Goal: Communication & Community: Answer question/provide support

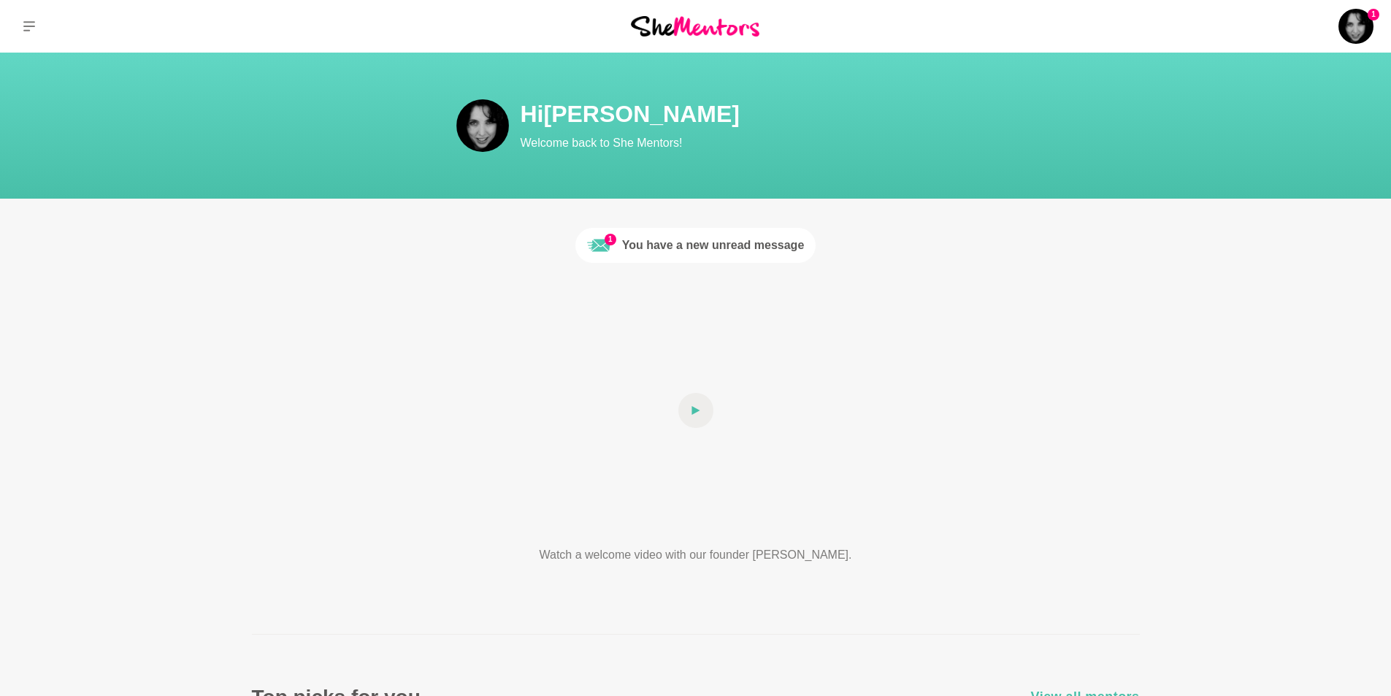
click at [649, 245] on div "You have a new unread message" at bounding box center [713, 246] width 183 height 18
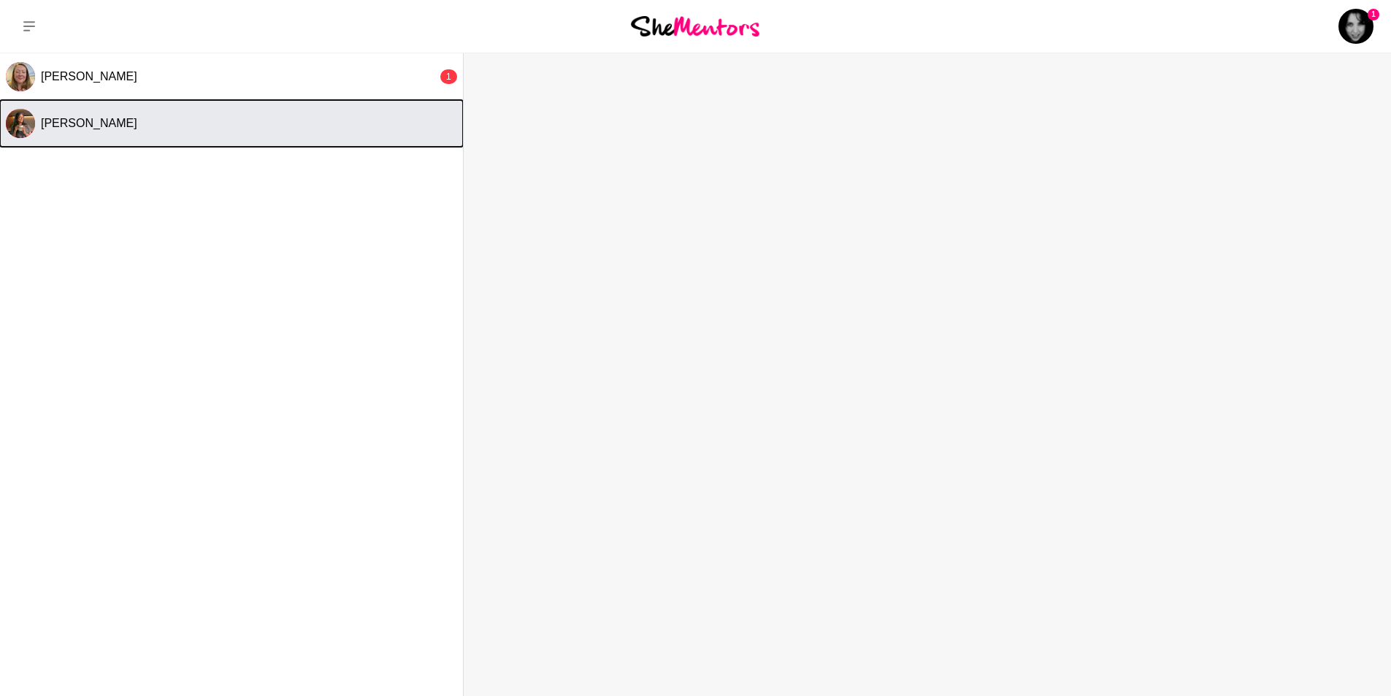
click at [104, 127] on span "[PERSON_NAME]" at bounding box center [89, 123] width 96 height 12
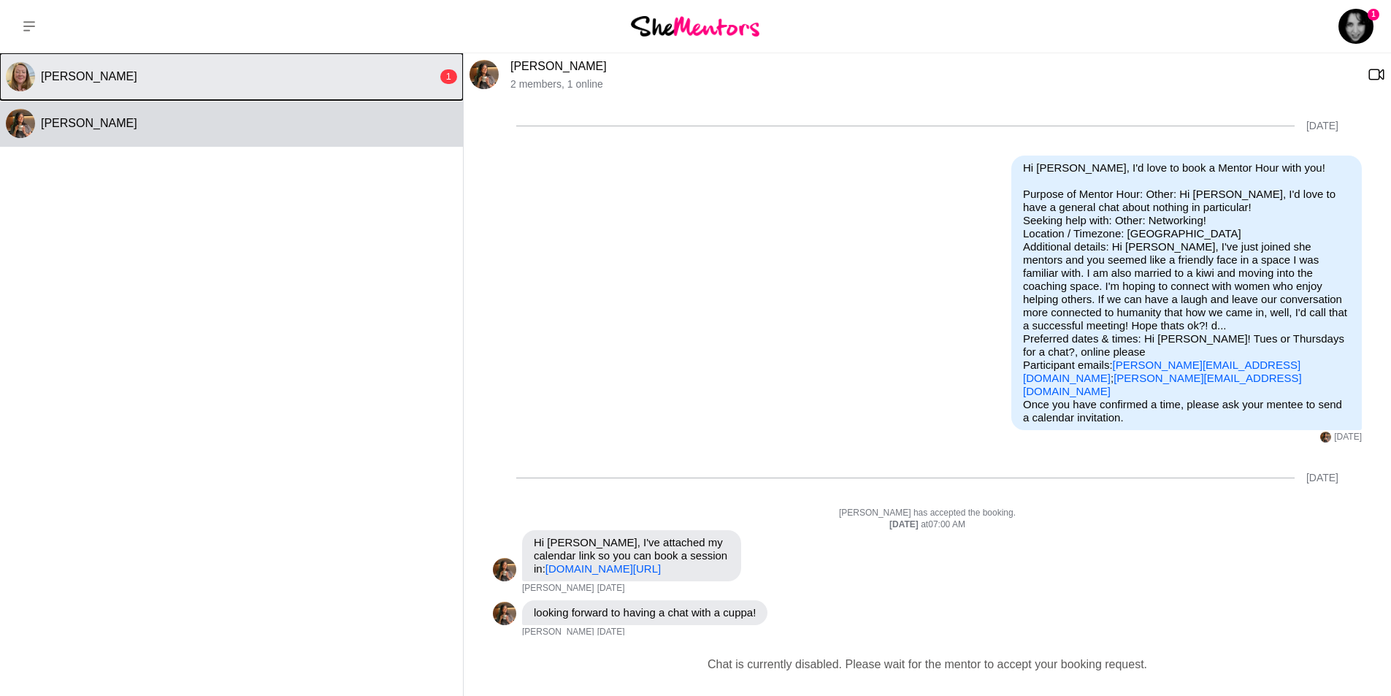
click at [85, 77] on span "[PERSON_NAME]" at bounding box center [89, 76] width 96 height 12
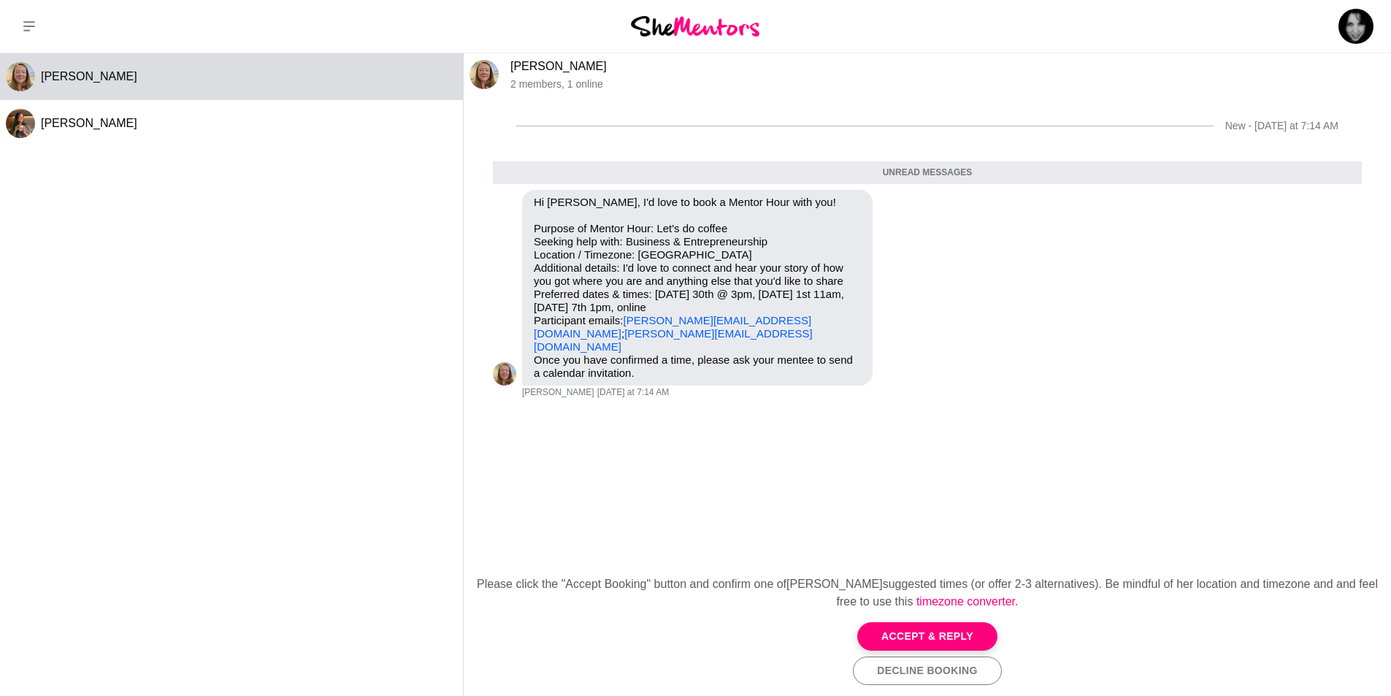
click at [940, 640] on button "Accept & Reply" at bounding box center [927, 636] width 140 height 28
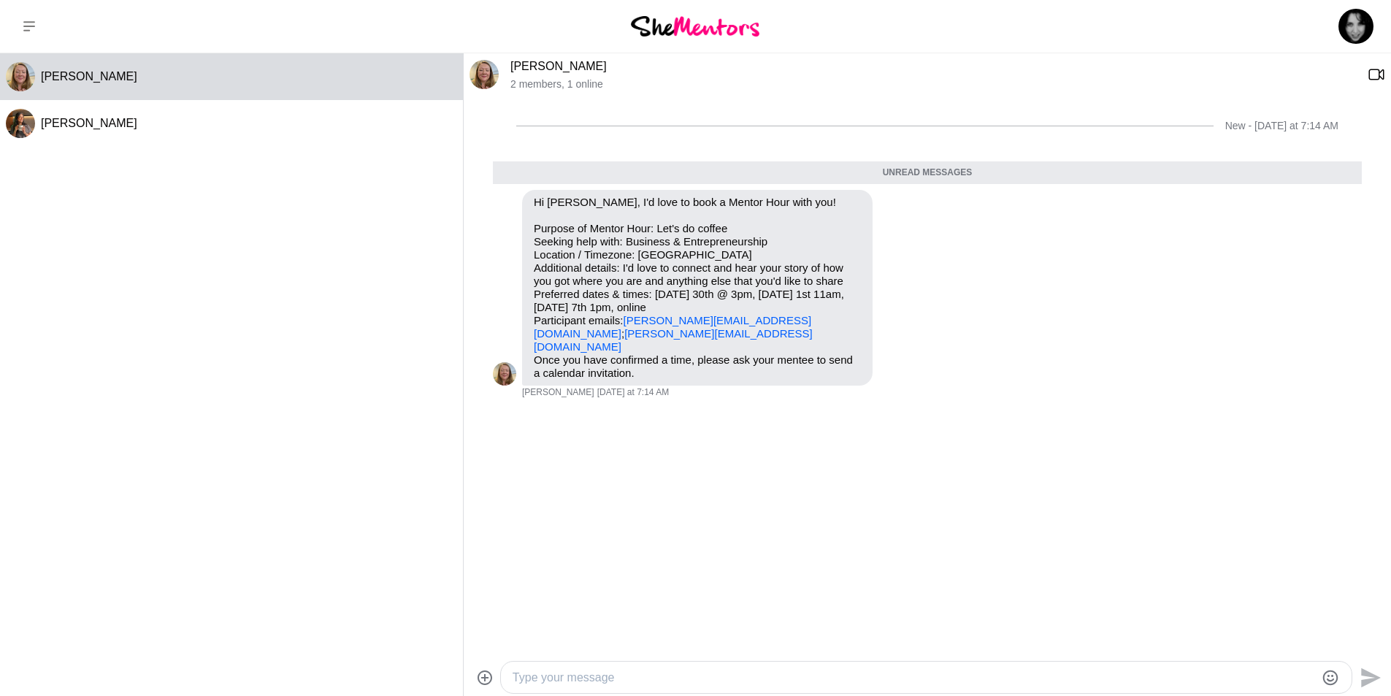
click at [787, 675] on textarea "Type your message" at bounding box center [914, 678] width 802 height 18
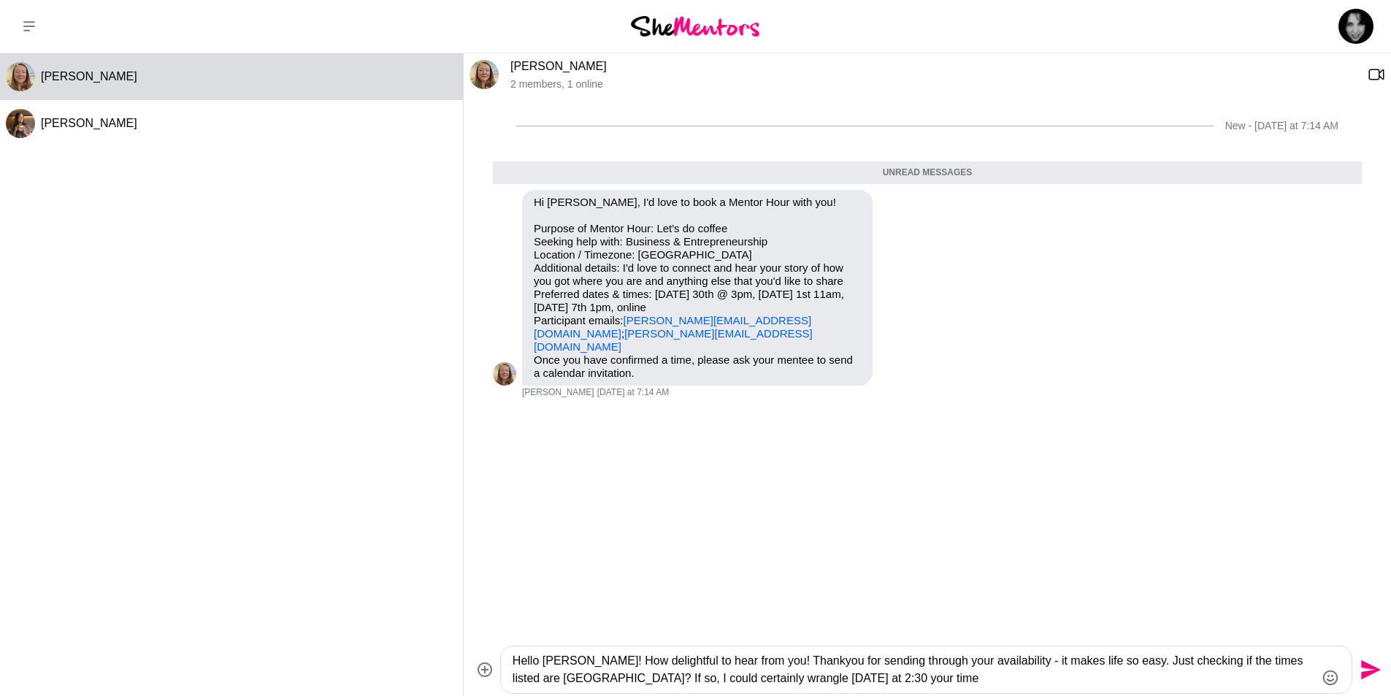
drag, startPoint x: 791, startPoint y: 675, endPoint x: 813, endPoint y: 679, distance: 23.1
click at [813, 679] on textarea "Hello [PERSON_NAME]! How delightful to hear from you! Thankyou for sending thro…" at bounding box center [914, 669] width 802 height 35
click at [886, 678] on textarea "Hello [PERSON_NAME]! How delightful to hear from you! Thankyou for sending thro…" at bounding box center [914, 669] width 802 height 35
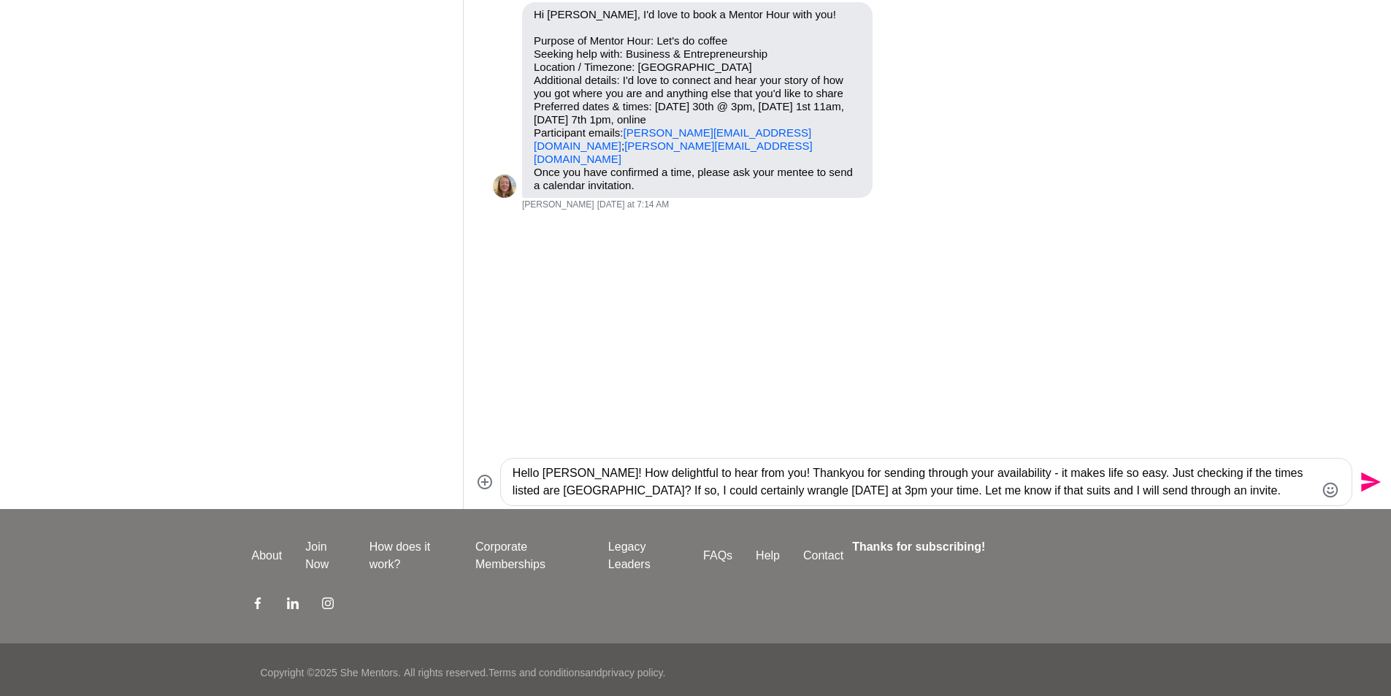
scroll to position [193, 0]
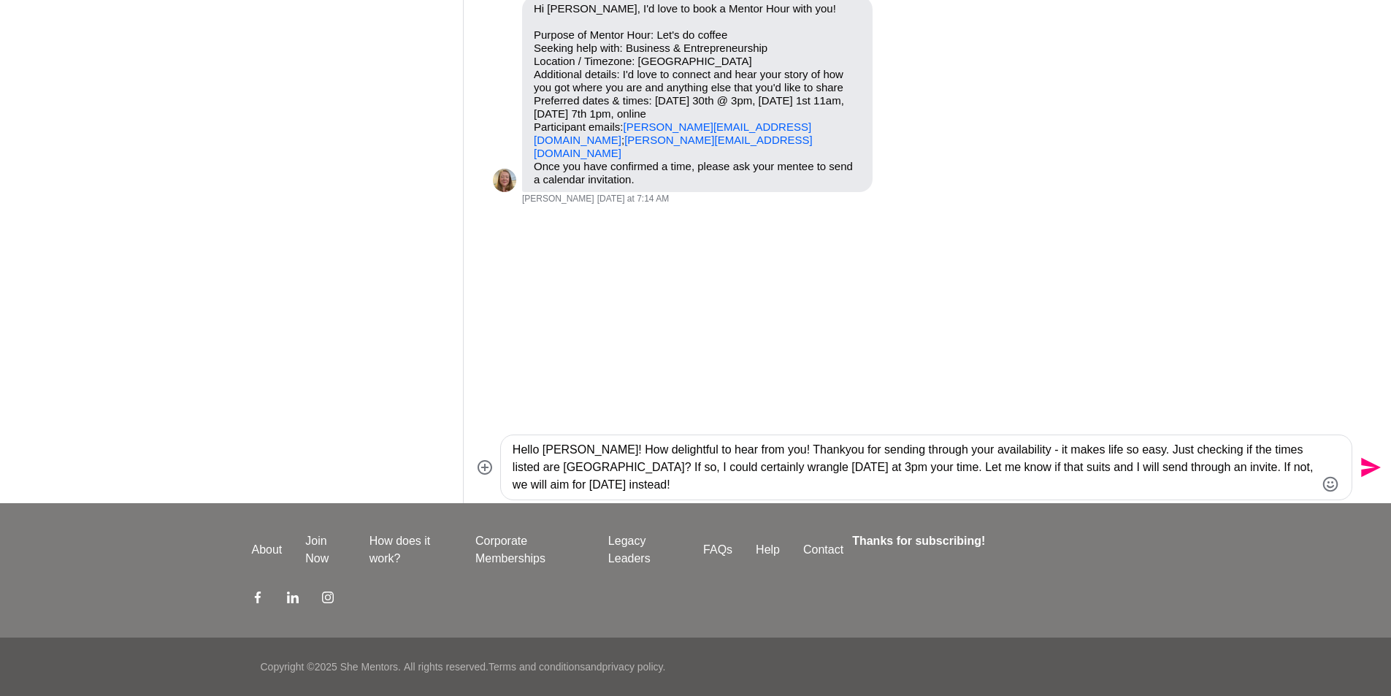
click at [519, 483] on textarea "Hello [PERSON_NAME]! How delightful to hear from you! Thankyou for sending thro…" at bounding box center [914, 467] width 802 height 53
click at [653, 486] on textarea "Hello [PERSON_NAME]! How delightful to hear from you! Thankyou for sending thro…" at bounding box center [914, 467] width 802 height 53
type textarea "Hello [PERSON_NAME]! How delightful to hear from you! Thankyou for sending thro…"
click at [1371, 470] on icon "Send" at bounding box center [1371, 468] width 20 height 20
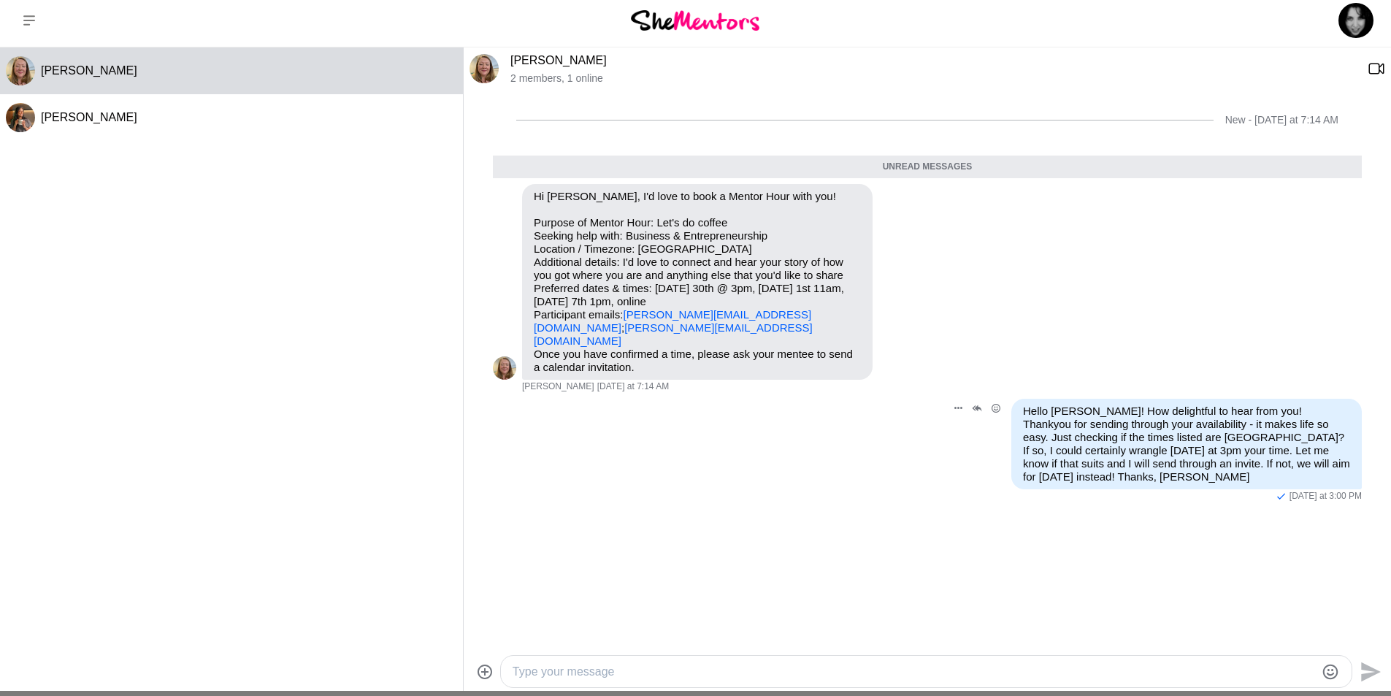
scroll to position [0, 0]
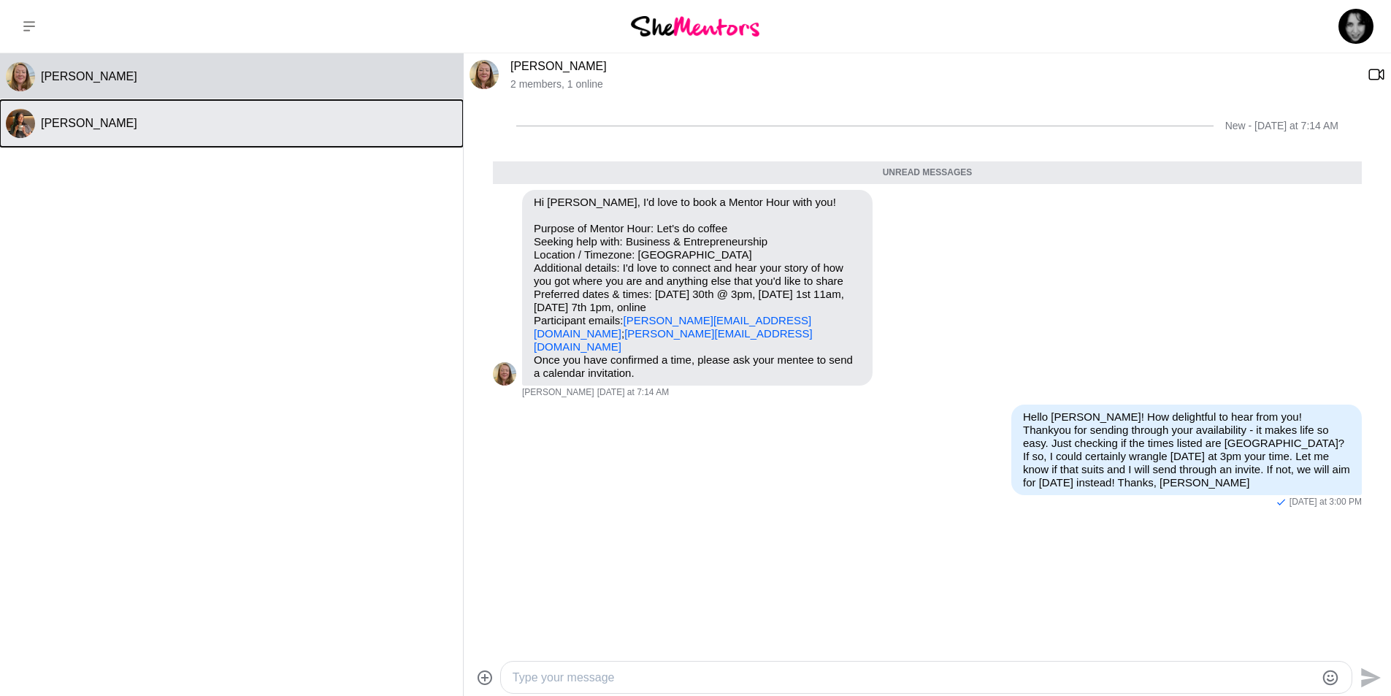
click at [88, 122] on span "[PERSON_NAME]" at bounding box center [89, 123] width 96 height 12
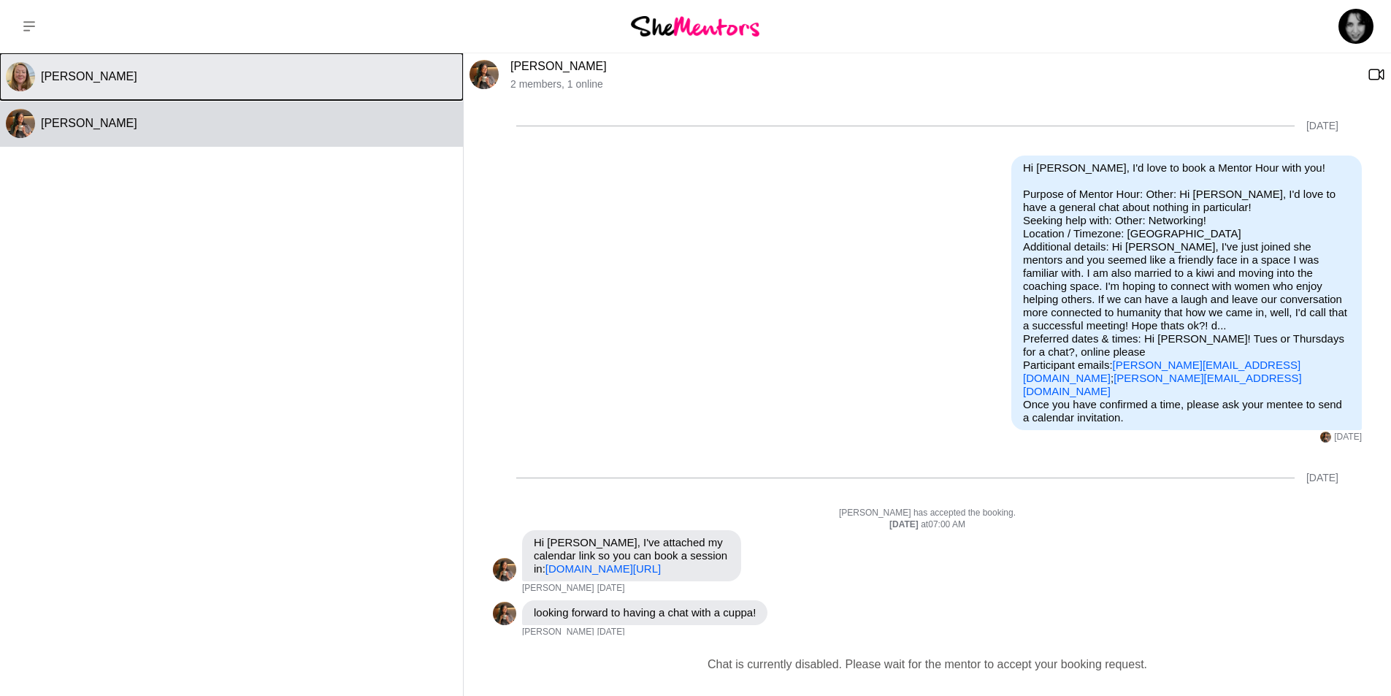
click at [123, 76] on span "[PERSON_NAME]" at bounding box center [89, 76] width 96 height 12
